Goal: Task Accomplishment & Management: Use online tool/utility

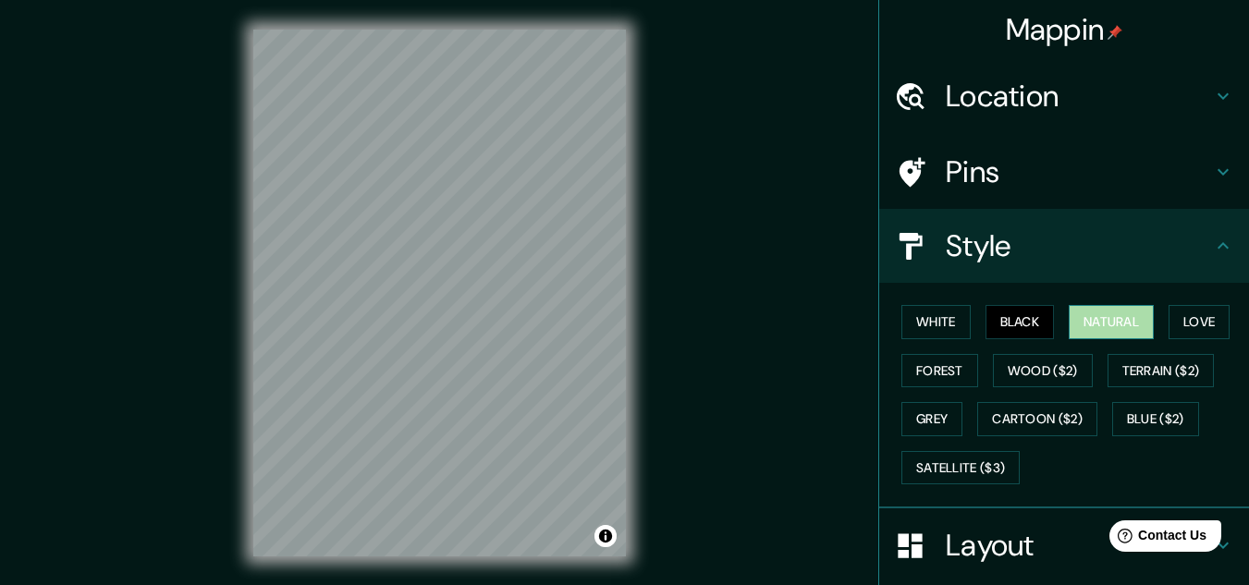
click at [1096, 315] on button "Natural" at bounding box center [1111, 322] width 85 height 34
click at [1182, 313] on button "Love" at bounding box center [1199, 322] width 61 height 34
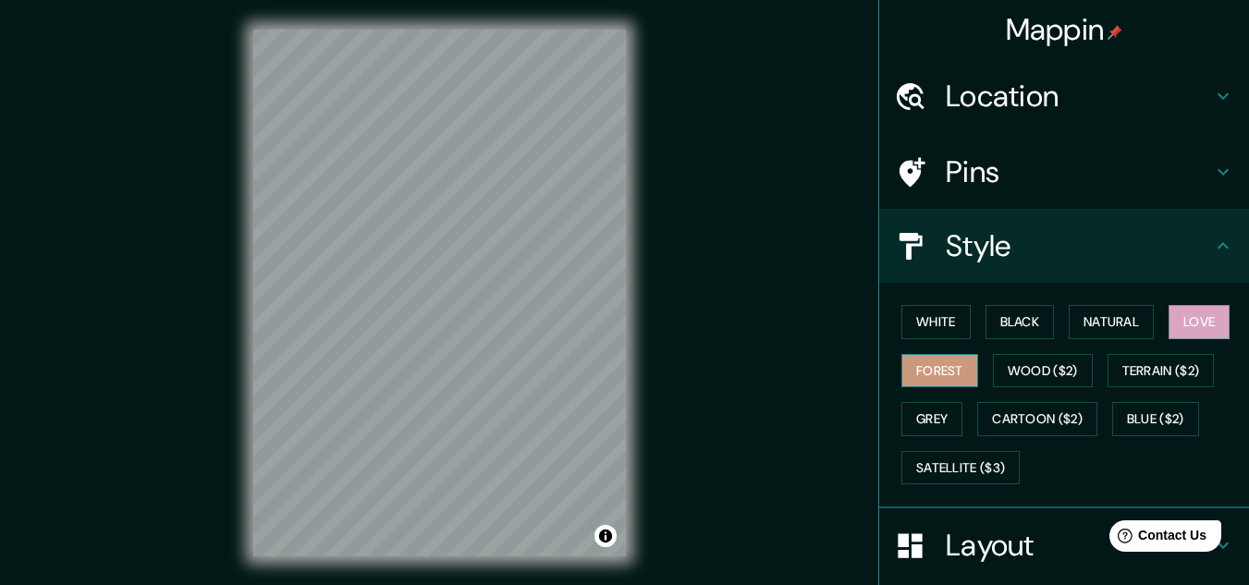
click at [912, 377] on button "Forest" at bounding box center [939, 371] width 77 height 34
click at [1007, 364] on button "Wood ($2)" at bounding box center [1043, 371] width 100 height 34
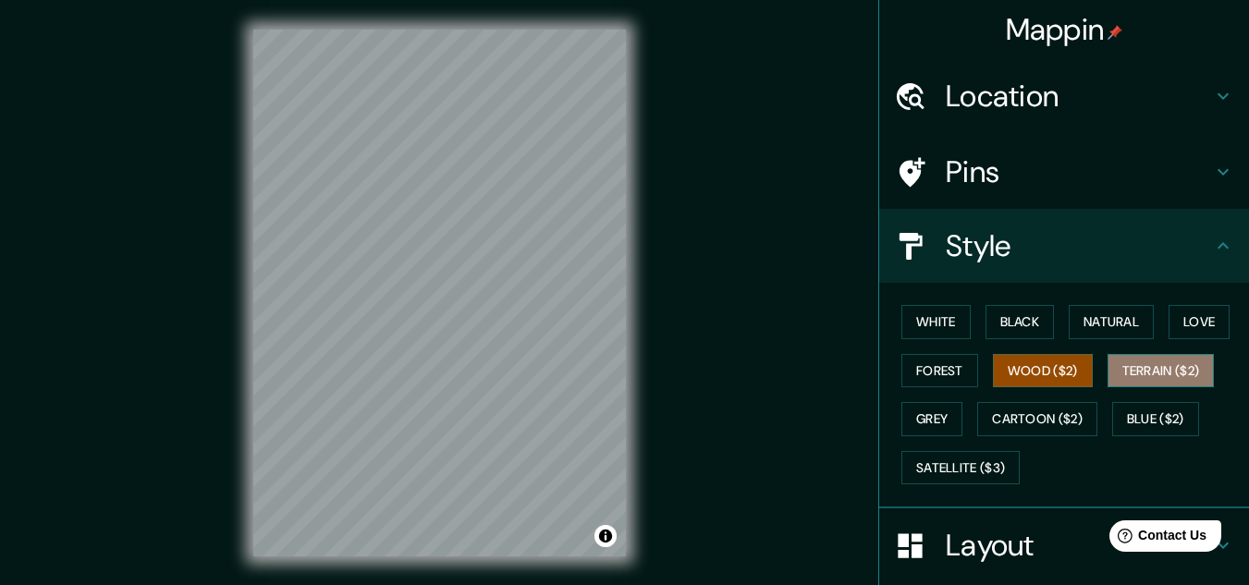
click at [1133, 367] on button "Terrain ($2)" at bounding box center [1161, 371] width 107 height 34
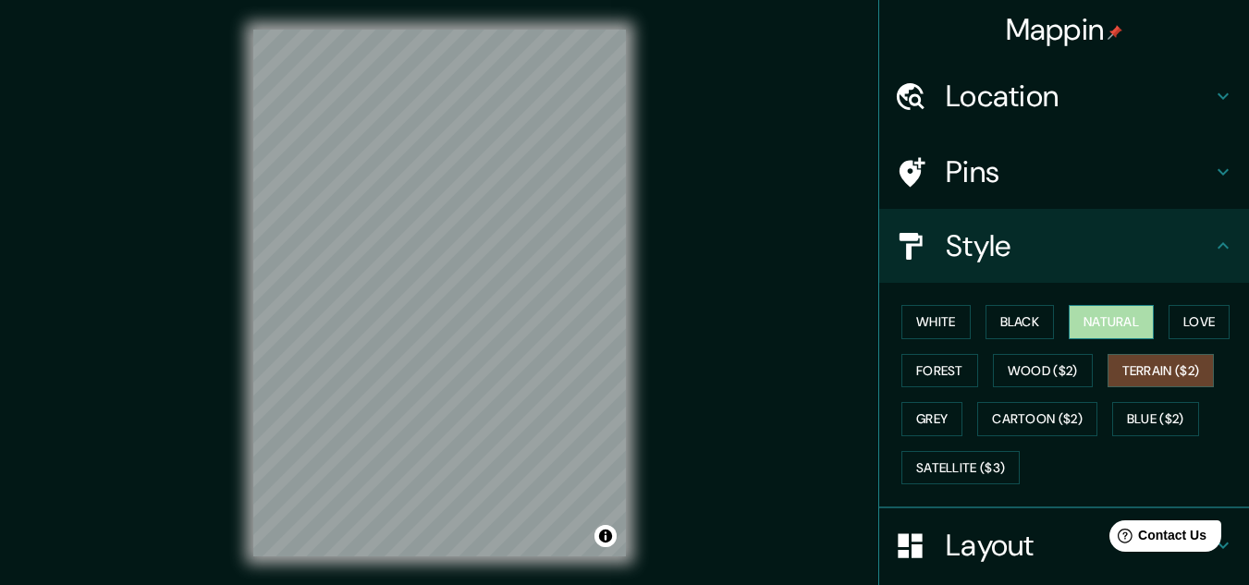
click at [1113, 327] on button "Natural" at bounding box center [1111, 322] width 85 height 34
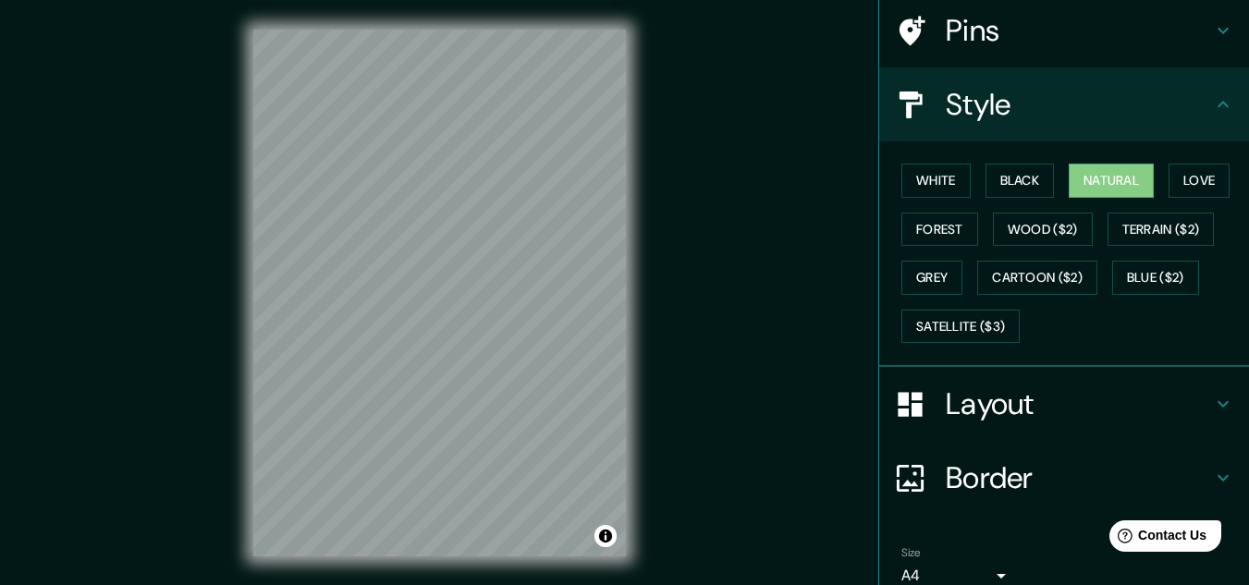
scroll to position [185, 0]
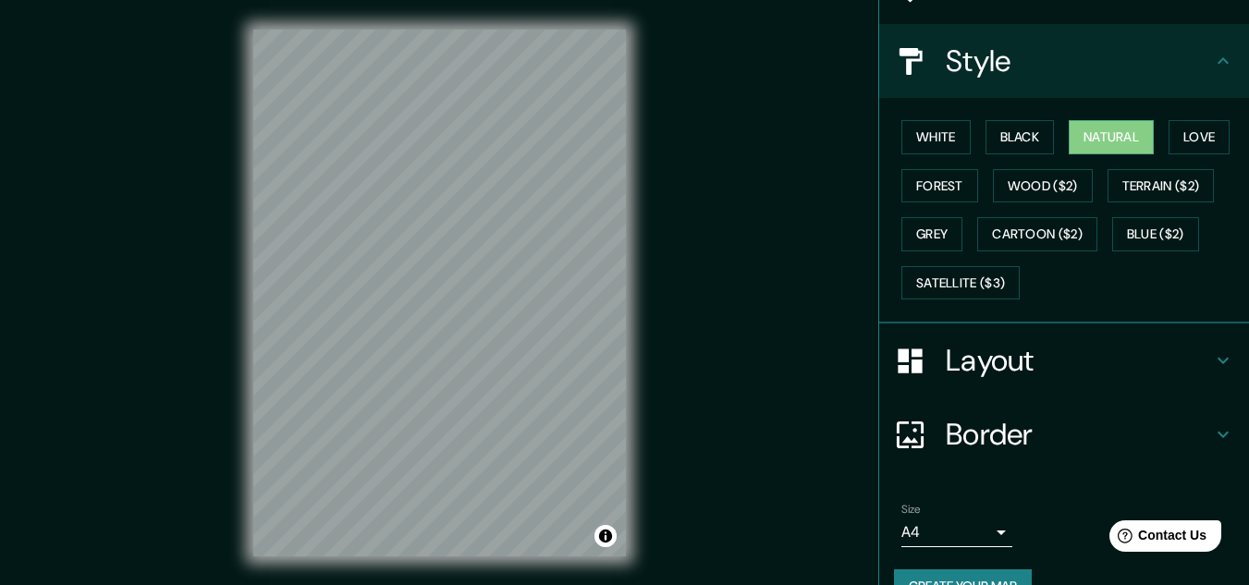
click at [1039, 359] on h4 "Layout" at bounding box center [1079, 360] width 266 height 37
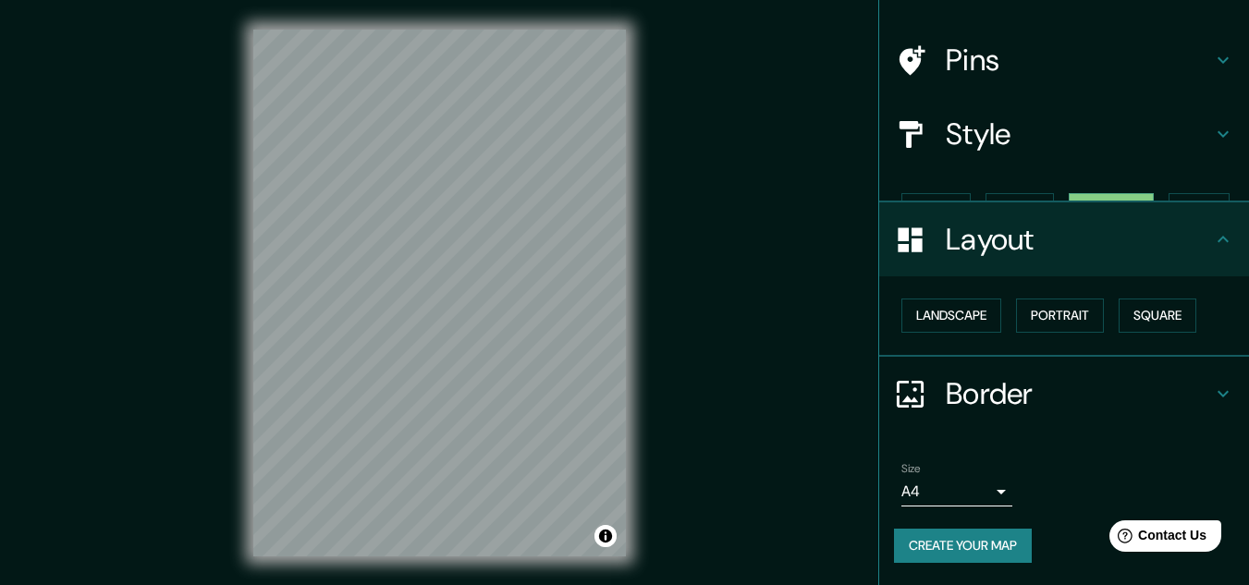
scroll to position [80, 0]
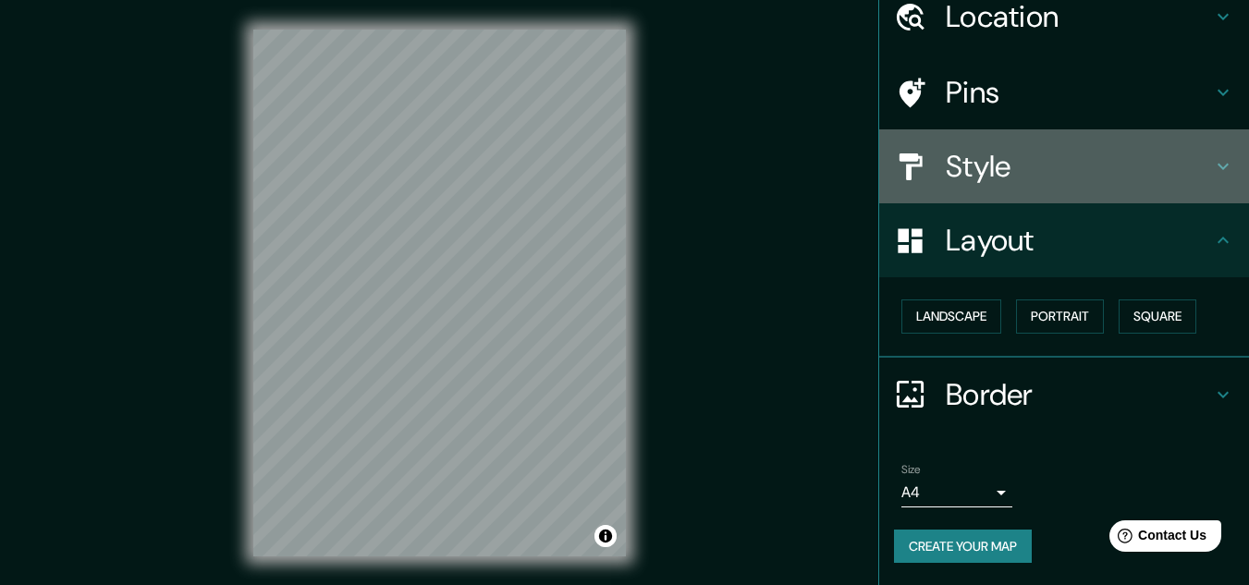
click at [1033, 151] on h4 "Style" at bounding box center [1079, 166] width 266 height 37
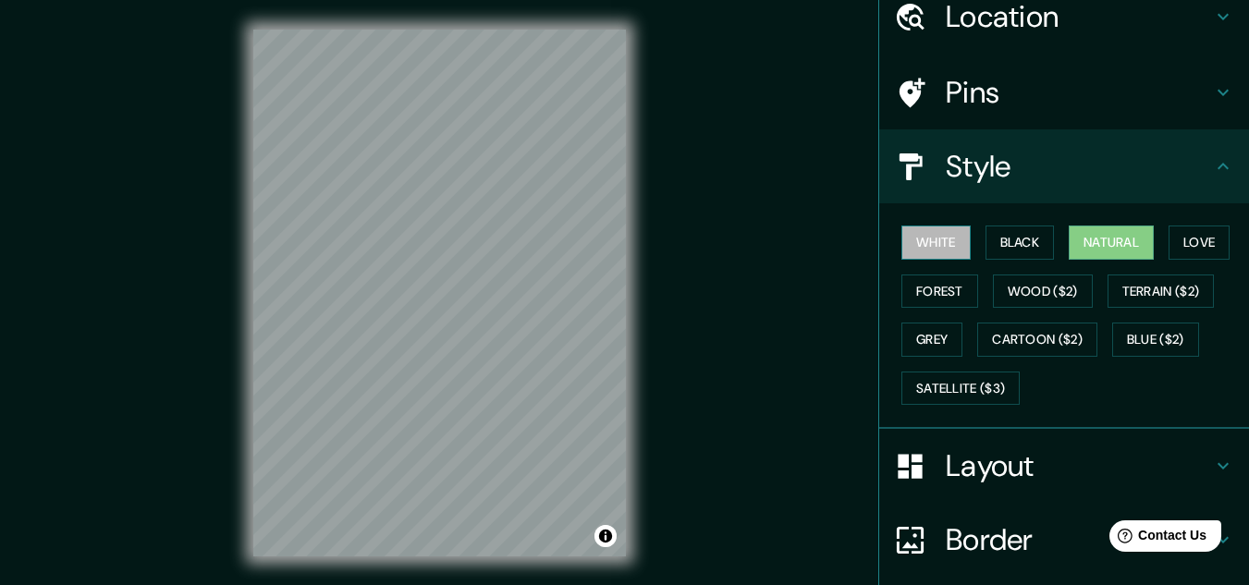
click at [937, 245] on button "White" at bounding box center [935, 243] width 69 height 34
click at [1017, 248] on button "Black" at bounding box center [1020, 243] width 69 height 34
click at [932, 251] on button "White" at bounding box center [935, 243] width 69 height 34
click at [986, 240] on button "Black" at bounding box center [1020, 243] width 69 height 34
click at [929, 243] on button "White" at bounding box center [935, 243] width 69 height 34
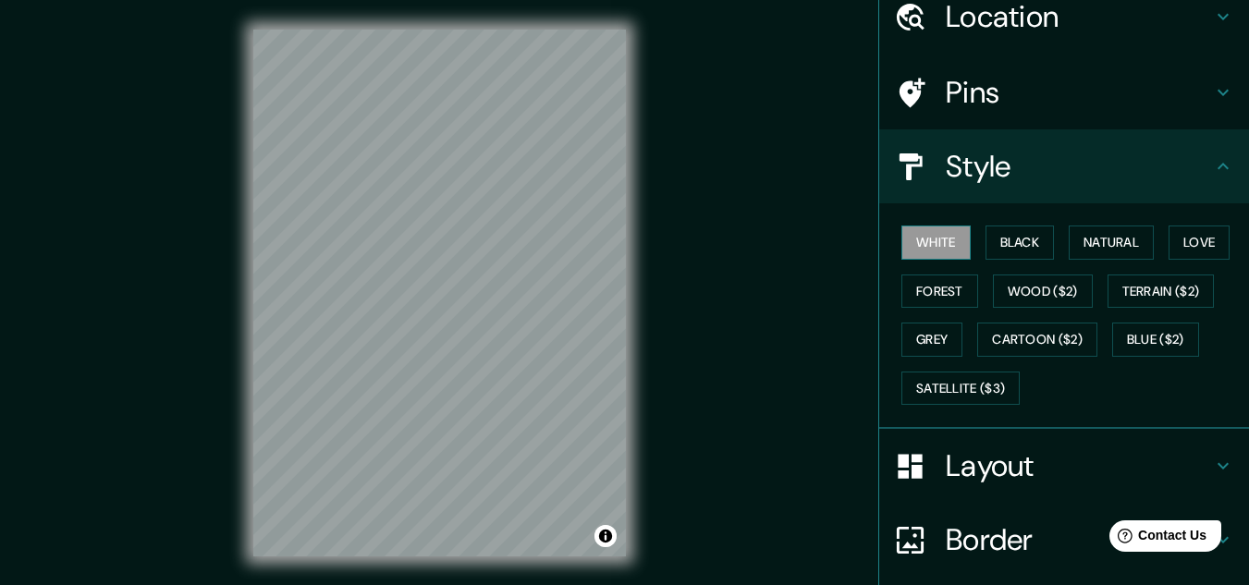
click at [929, 243] on button "White" at bounding box center [935, 243] width 69 height 34
click at [1025, 233] on button "Black" at bounding box center [1020, 243] width 69 height 34
click at [447, 398] on div at bounding box center [447, 396] width 15 height 15
click at [435, 410] on div at bounding box center [434, 409] width 15 height 15
click at [608, 536] on button "Toggle attribution" at bounding box center [605, 536] width 22 height 22
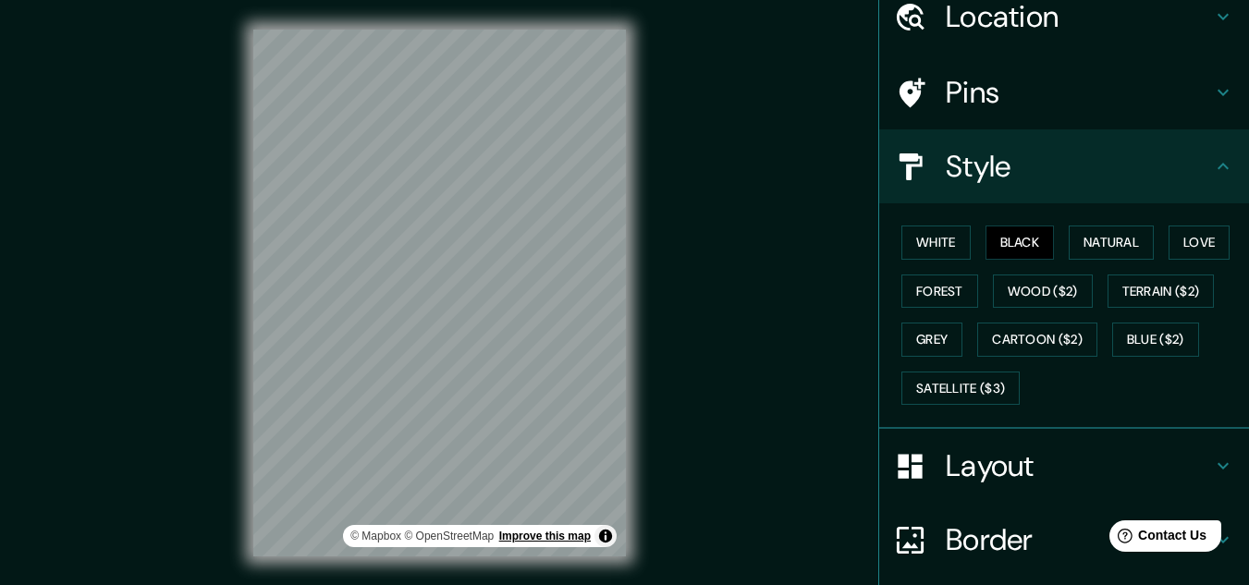
click at [589, 533] on link "Improve this map" at bounding box center [545, 536] width 92 height 13
click at [481, 533] on link "© OpenStreetMap" at bounding box center [449, 536] width 90 height 13
click at [380, 540] on link "© Mapbox" at bounding box center [375, 536] width 51 height 13
click at [950, 385] on button "Satellite ($3)" at bounding box center [960, 389] width 118 height 34
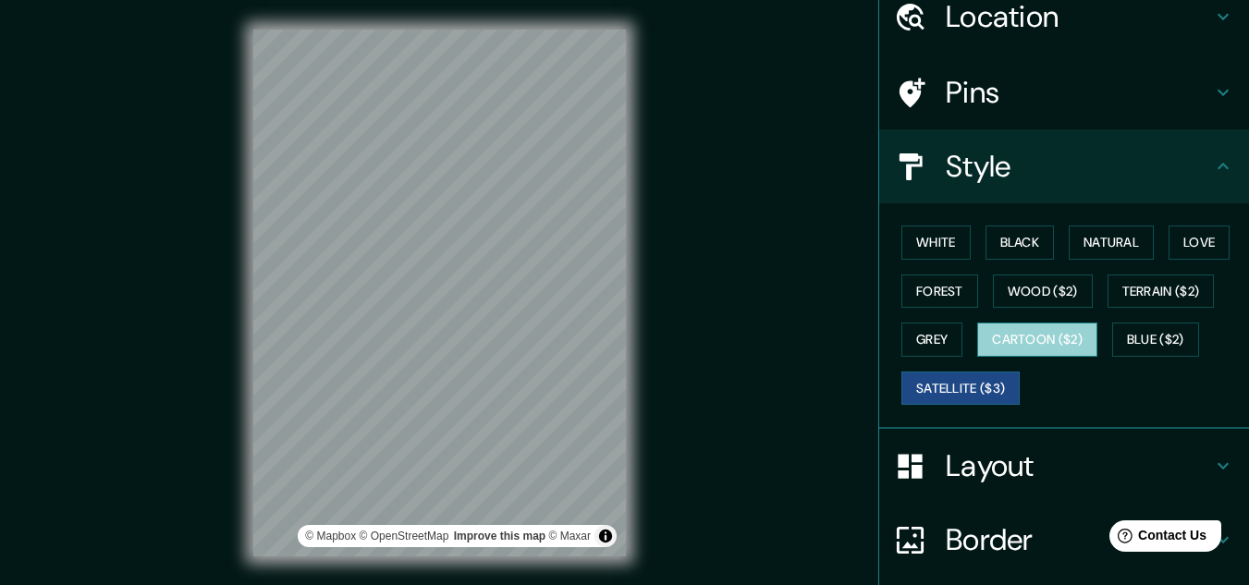
click at [983, 336] on button "Cartoon ($2)" at bounding box center [1037, 340] width 120 height 34
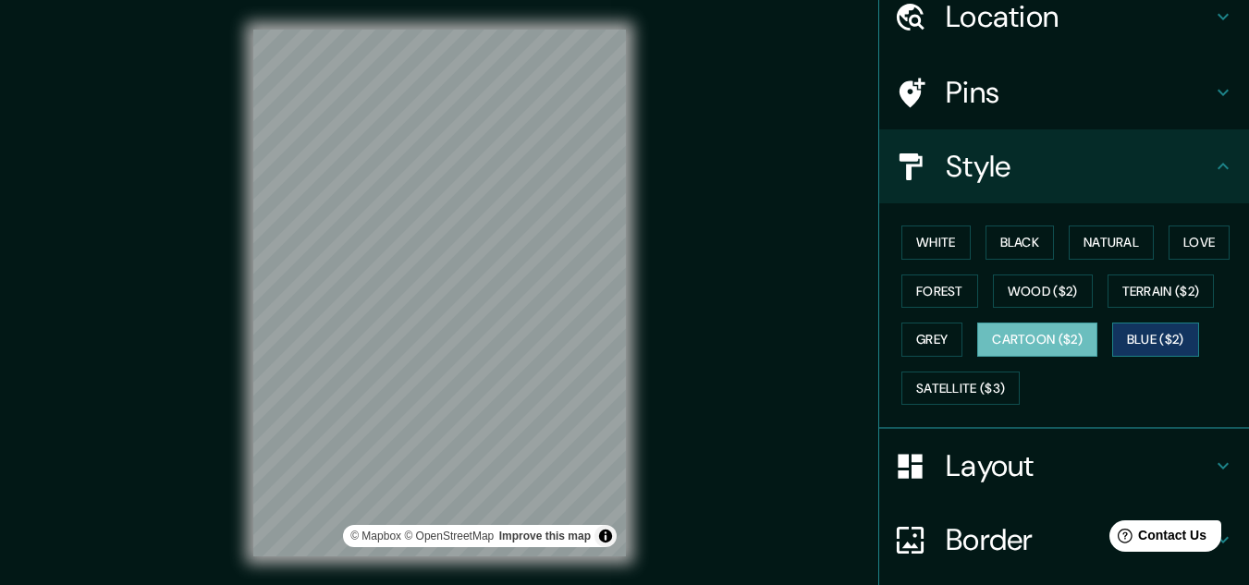
click at [1130, 332] on button "Blue ($2)" at bounding box center [1155, 340] width 87 height 34
click at [994, 237] on button "Black" at bounding box center [1020, 243] width 69 height 34
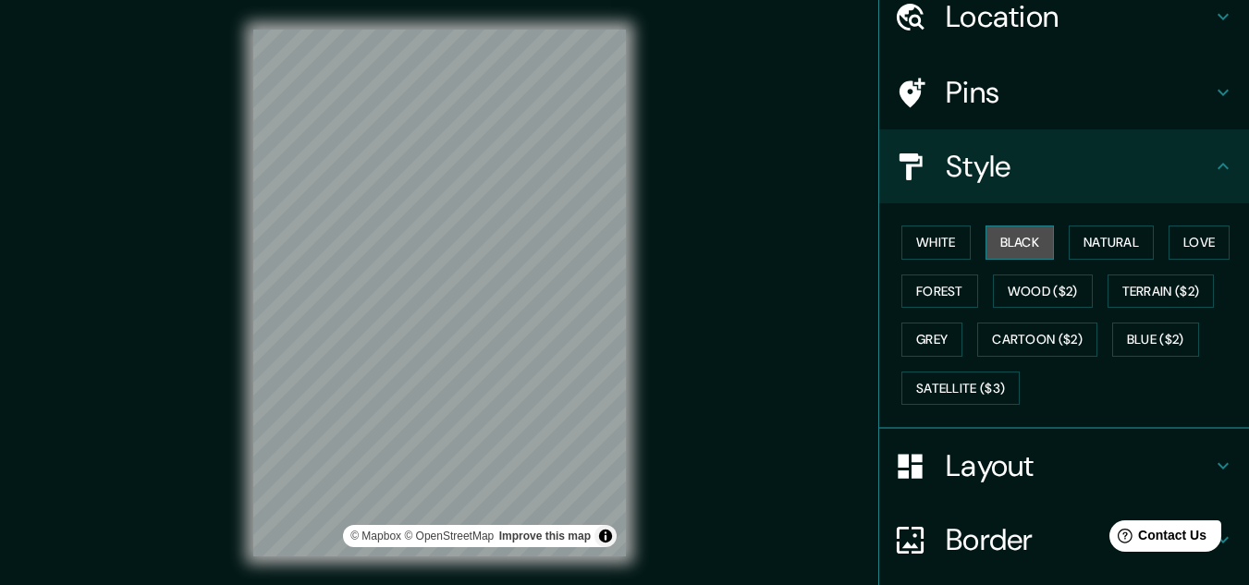
click at [1016, 251] on button "Black" at bounding box center [1020, 243] width 69 height 34
click at [940, 247] on button "White" at bounding box center [935, 243] width 69 height 34
click at [995, 239] on button "Black" at bounding box center [1020, 243] width 69 height 34
